Goal: Information Seeking & Learning: Learn about a topic

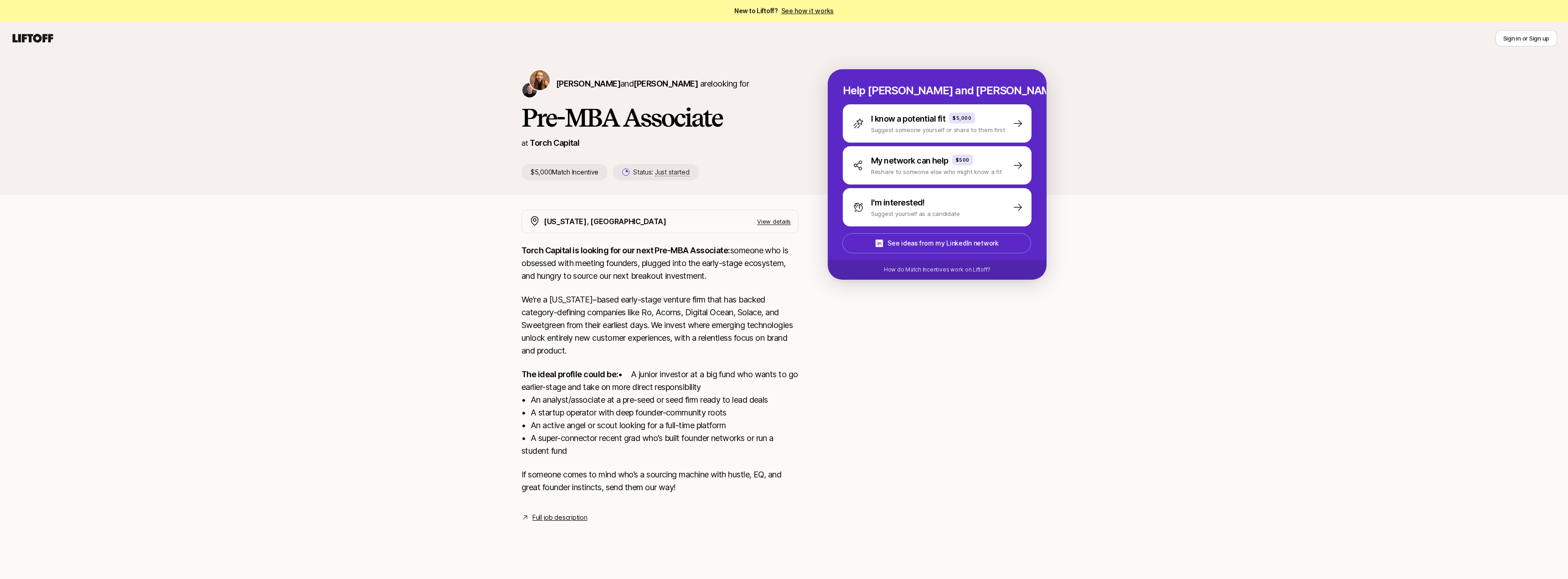
click at [261, 252] on div "[PERSON_NAME] and [PERSON_NAME] are looking for Pre-MBA Associate at Torch Capi…" at bounding box center [784, 300] width 1568 height 490
click at [541, 80] on img at bounding box center [539, 80] width 20 height 20
click at [1116, 142] on div "[PERSON_NAME] and [PERSON_NAME] are looking for Pre-MBA Associate at Torch Capi…" at bounding box center [784, 125] width 1568 height 140
click at [1005, 116] on div "I know a potential fit $5,000 Suggest someone yourself or share to them first" at bounding box center [937, 123] width 189 height 38
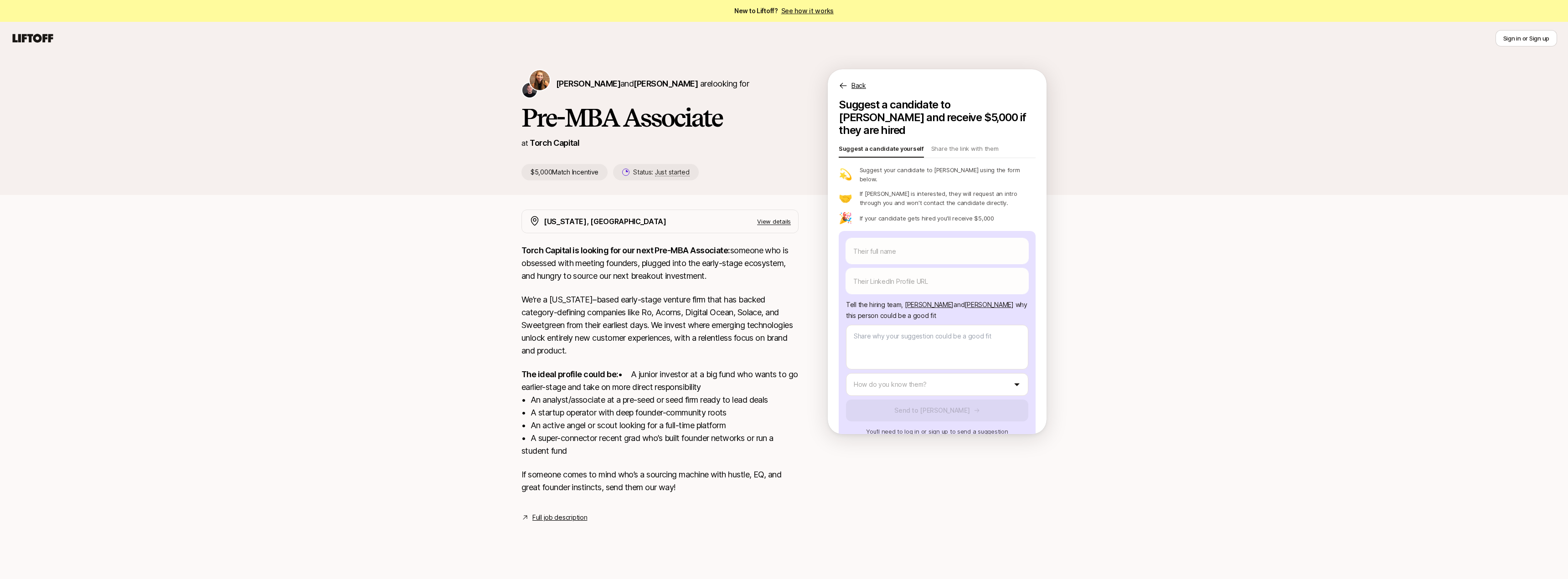
click at [359, 290] on div "[PERSON_NAME] and [PERSON_NAME] are looking for Pre-MBA Associate at Torch Capi…" at bounding box center [784, 300] width 1568 height 490
type textarea "x"
click at [537, 74] on img at bounding box center [539, 80] width 20 height 20
